Goal: Information Seeking & Learning: Learn about a topic

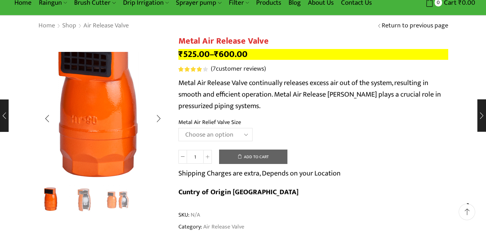
scroll to position [72, 0]
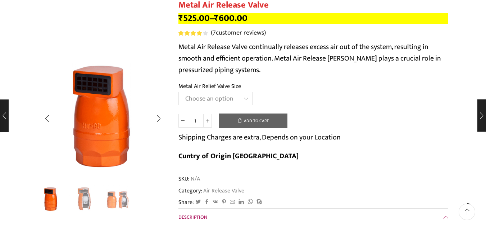
click at [90, 196] on img "2 / 3" at bounding box center [84, 199] width 30 height 30
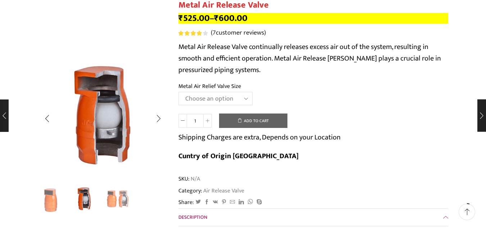
click at [116, 198] on img "3 / 3" at bounding box center [118, 199] width 30 height 30
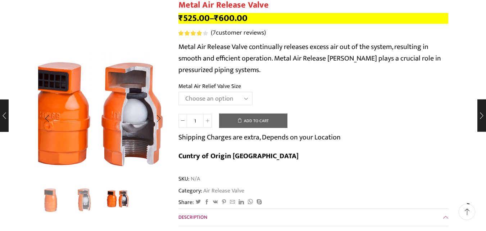
click at [121, 117] on img "3 / 3" at bounding box center [96, 116] width 180 height 180
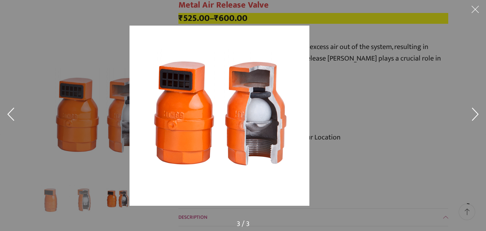
click at [292, 123] on img at bounding box center [220, 116] width 180 height 180
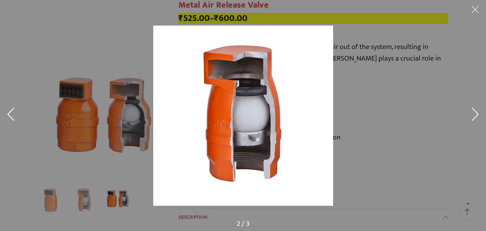
click at [88, 198] on div at bounding box center [243, 115] width 486 height 231
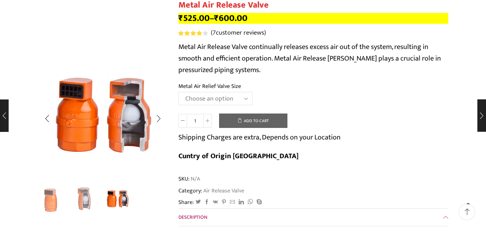
click at [86, 197] on img "2 / 3" at bounding box center [84, 199] width 30 height 30
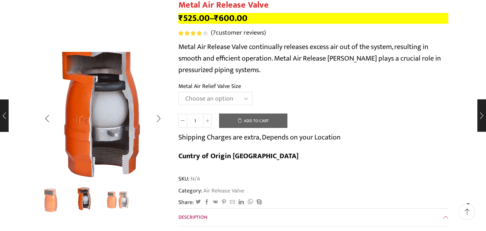
click at [105, 131] on img "2 / 3" at bounding box center [102, 111] width 180 height 180
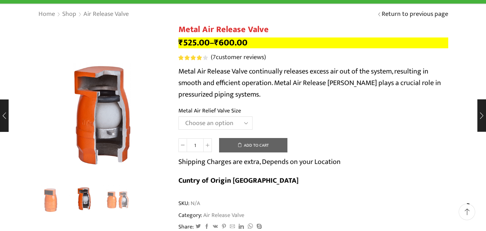
scroll to position [72, 0]
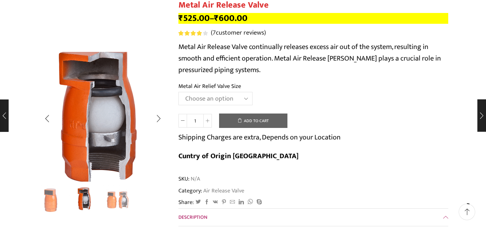
click at [113, 118] on img "2 / 3" at bounding box center [99, 116] width 180 height 180
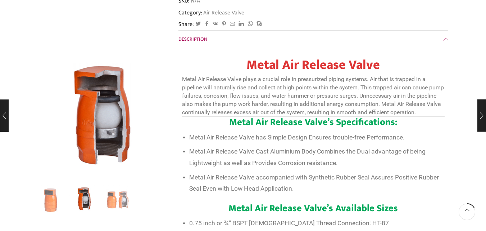
scroll to position [252, 0]
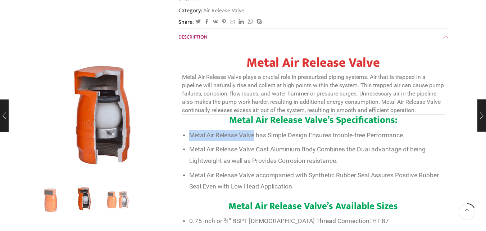
drag, startPoint x: 190, startPoint y: 116, endPoint x: 255, endPoint y: 116, distance: 64.4
click at [255, 131] on span "Metal Air Release Valve has Simple Design Ensures trouble-free Performance." at bounding box center [297, 134] width 216 height 7
copy span "Metal Air Release Valve"
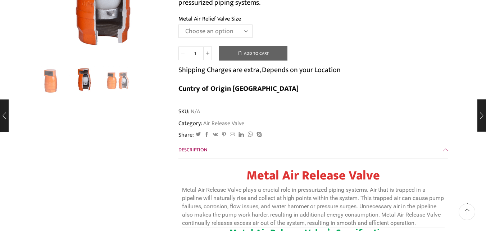
scroll to position [0, 0]
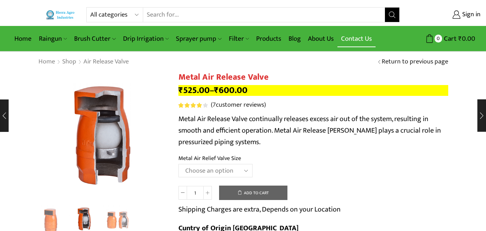
click at [353, 39] on link "Contact Us" at bounding box center [357, 38] width 38 height 17
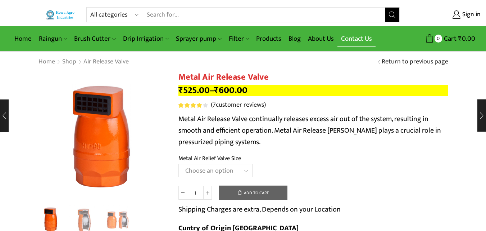
click at [364, 38] on link "Contact Us" at bounding box center [357, 38] width 38 height 17
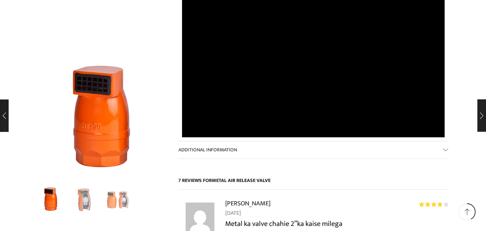
scroll to position [684, 0]
